Goal: Check status

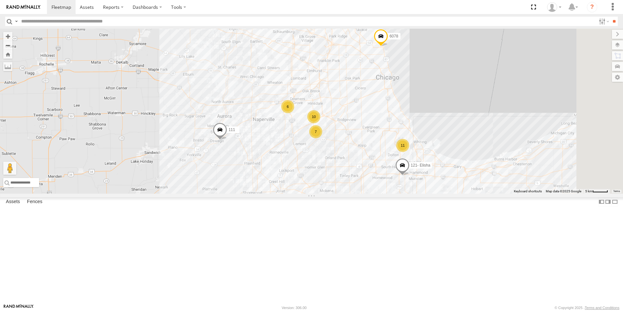
click at [0, 0] on div at bounding box center [0, 0] width 0 height 0
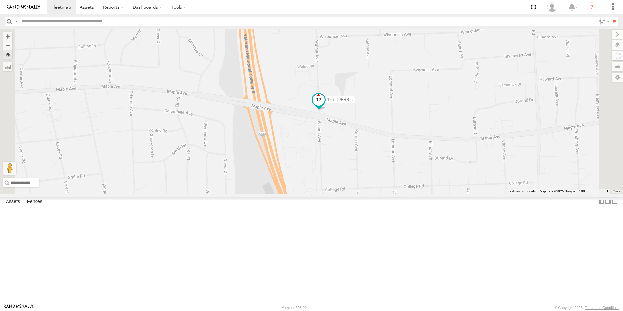
click at [325, 106] on span at bounding box center [319, 100] width 12 height 12
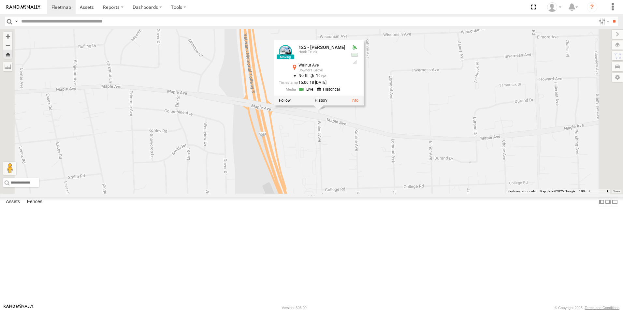
click at [328, 103] on label at bounding box center [321, 100] width 13 height 5
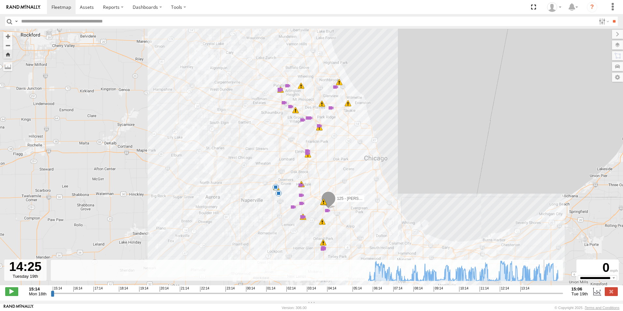
drag, startPoint x: 488, startPoint y: 299, endPoint x: 547, endPoint y: 302, distance: 59.1
type input "**********"
click at [547, 296] on input "range" at bounding box center [307, 293] width 513 height 6
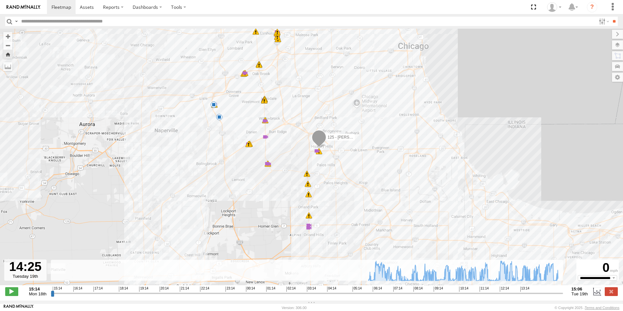
click at [31, 7] on img at bounding box center [24, 7] width 34 height 5
